Goal: Navigation & Orientation: Find specific page/section

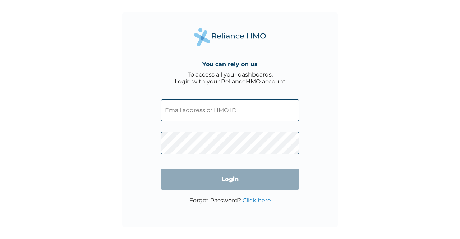
click at [215, 116] on input "text" at bounding box center [230, 110] width 138 height 22
paste input "MAV/10062/A"
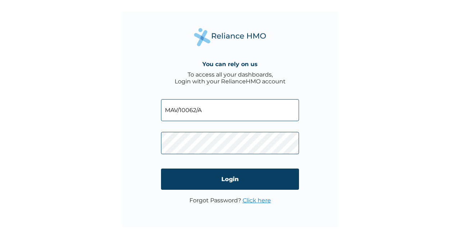
type input "MAV/10062/A"
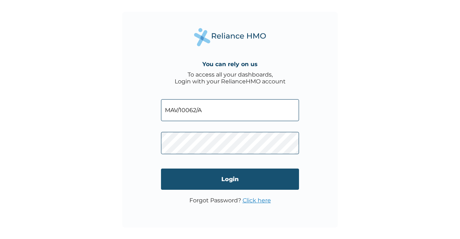
click at [227, 179] on input "Login" at bounding box center [230, 178] width 138 height 21
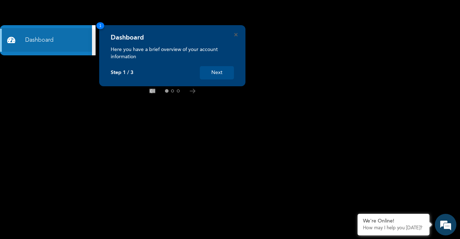
click at [217, 69] on button "Next" at bounding box center [217, 72] width 34 height 13
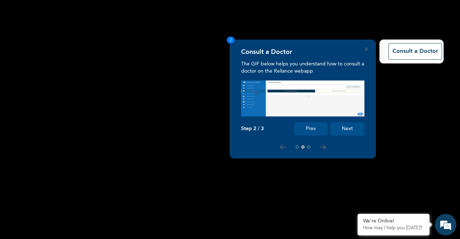
click at [346, 131] on button "Next" at bounding box center [347, 128] width 34 height 13
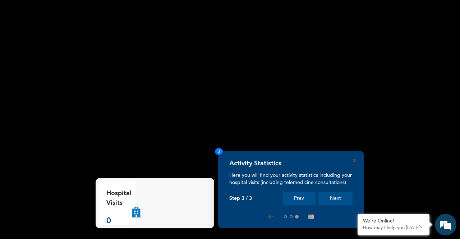
click at [333, 197] on button "Next" at bounding box center [335, 198] width 34 height 13
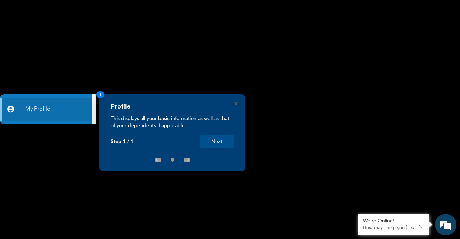
click at [214, 142] on button "Next" at bounding box center [217, 141] width 34 height 13
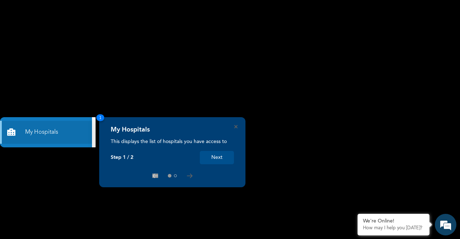
click at [218, 156] on button "Next" at bounding box center [217, 157] width 34 height 13
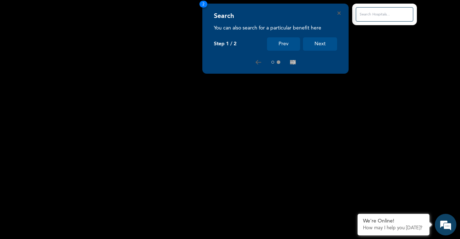
click at [318, 45] on button "Next" at bounding box center [320, 43] width 34 height 13
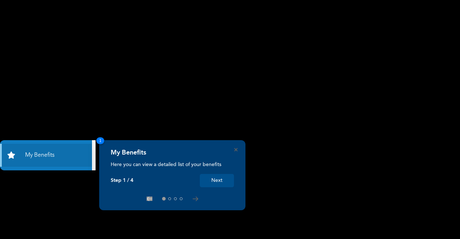
click at [223, 176] on button "Next" at bounding box center [217, 180] width 34 height 13
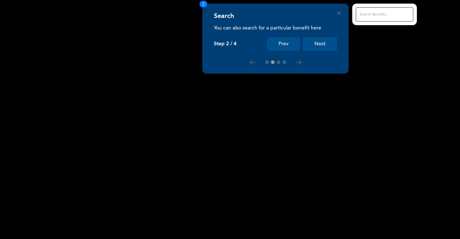
click at [316, 43] on button "Next" at bounding box center [320, 43] width 34 height 13
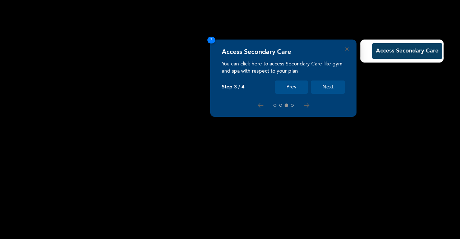
click at [334, 87] on button "Next" at bounding box center [328, 86] width 34 height 13
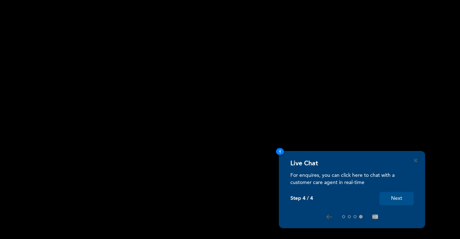
click at [399, 199] on button "Next" at bounding box center [396, 198] width 34 height 13
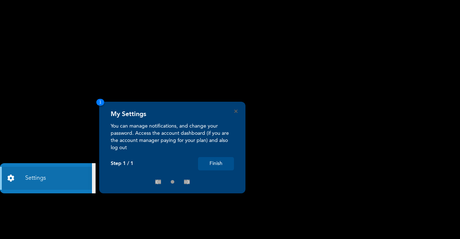
click at [219, 163] on button "Finish" at bounding box center [216, 163] width 36 height 13
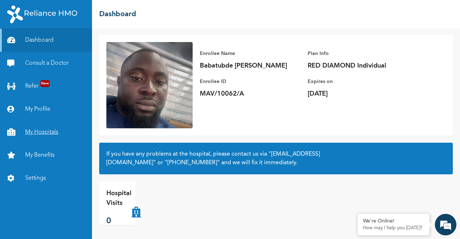
click at [42, 130] on link "My Hospitals" at bounding box center [46, 132] width 92 height 23
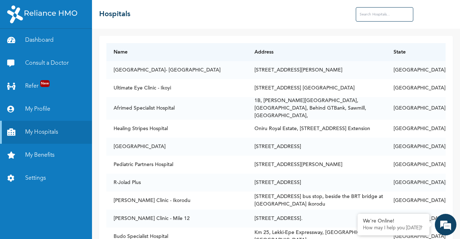
click at [375, 17] on input "text" at bounding box center [384, 14] width 57 height 14
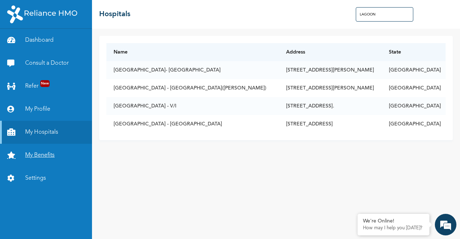
type input "LAGOON"
click at [45, 155] on link "My Benefits" at bounding box center [46, 155] width 92 height 23
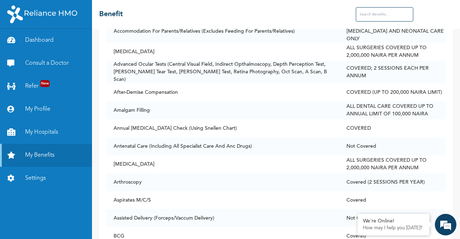
scroll to position [199, 0]
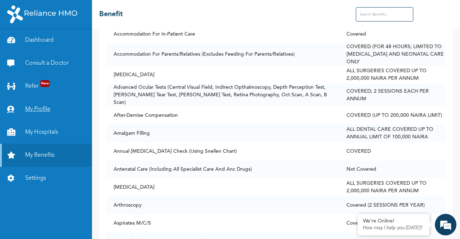
click at [43, 110] on link "My Profile" at bounding box center [46, 109] width 92 height 23
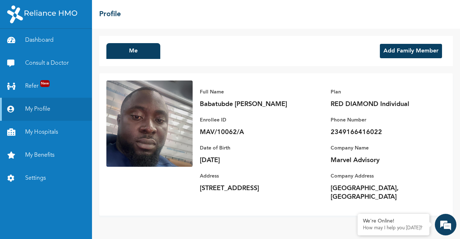
click at [407, 50] on button "Add Family Member" at bounding box center [411, 51] width 62 height 14
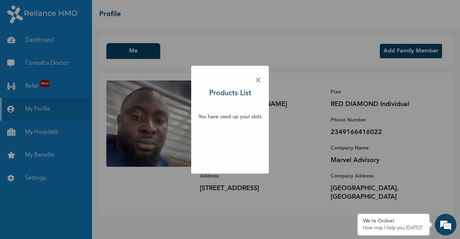
click at [258, 80] on span "×" at bounding box center [258, 80] width 7 height 15
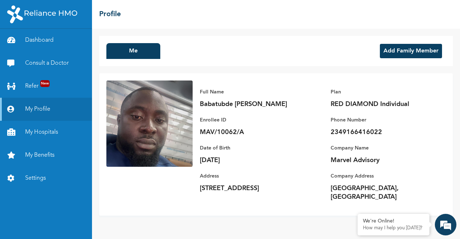
click at [394, 51] on button "Add Family Member" at bounding box center [411, 51] width 62 height 14
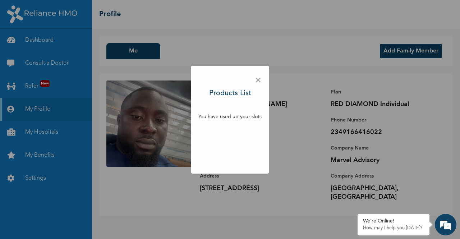
click at [259, 77] on span "×" at bounding box center [258, 80] width 7 height 15
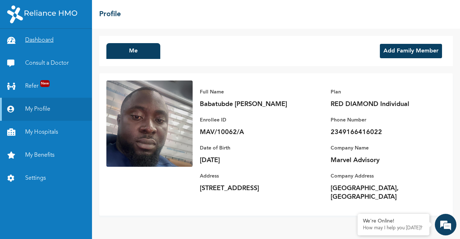
click at [34, 40] on link "Dashboard" at bounding box center [46, 40] width 92 height 23
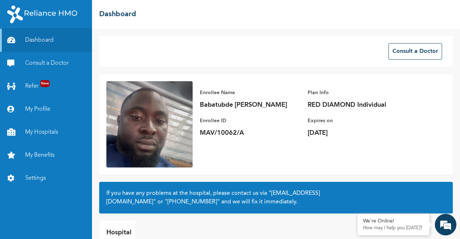
scroll to position [39, 0]
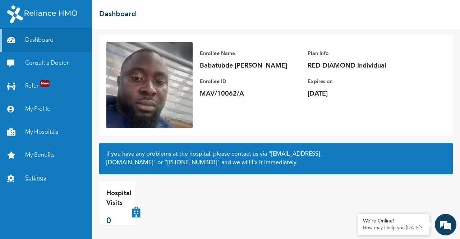
click at [31, 177] on link "Settings" at bounding box center [46, 178] width 92 height 23
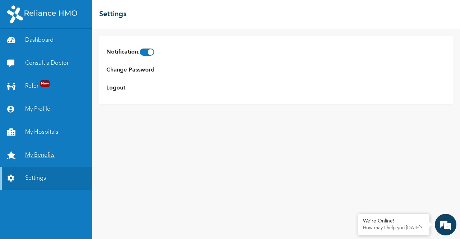
click at [44, 153] on link "My Benefits" at bounding box center [46, 155] width 92 height 23
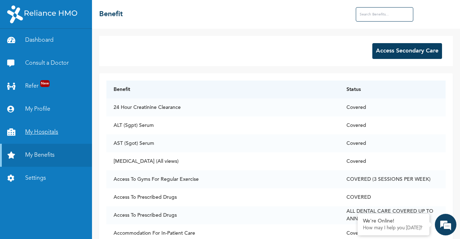
click at [34, 134] on link "My Hospitals" at bounding box center [46, 132] width 92 height 23
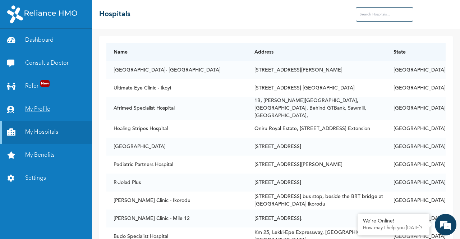
click at [45, 109] on link "My Profile" at bounding box center [46, 109] width 92 height 23
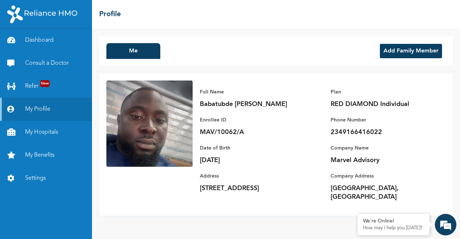
click at [396, 49] on button "Add Family Member" at bounding box center [411, 51] width 62 height 14
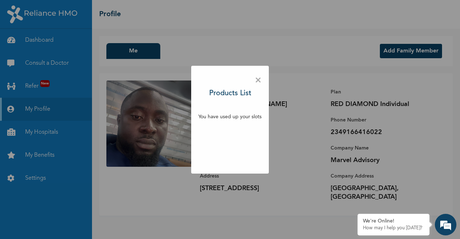
click at [257, 81] on span "×" at bounding box center [258, 80] width 7 height 15
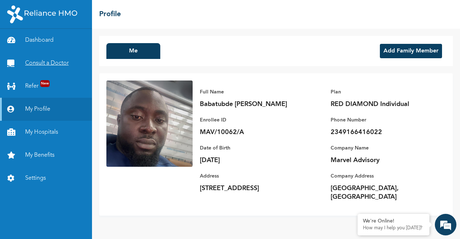
click at [42, 61] on link "Consult a Doctor" at bounding box center [46, 63] width 92 height 23
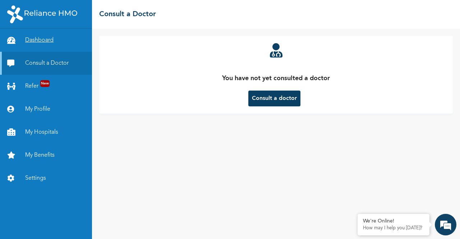
click at [45, 39] on link "Dashboard" at bounding box center [46, 40] width 92 height 23
